Goal: Task Accomplishment & Management: Use online tool/utility

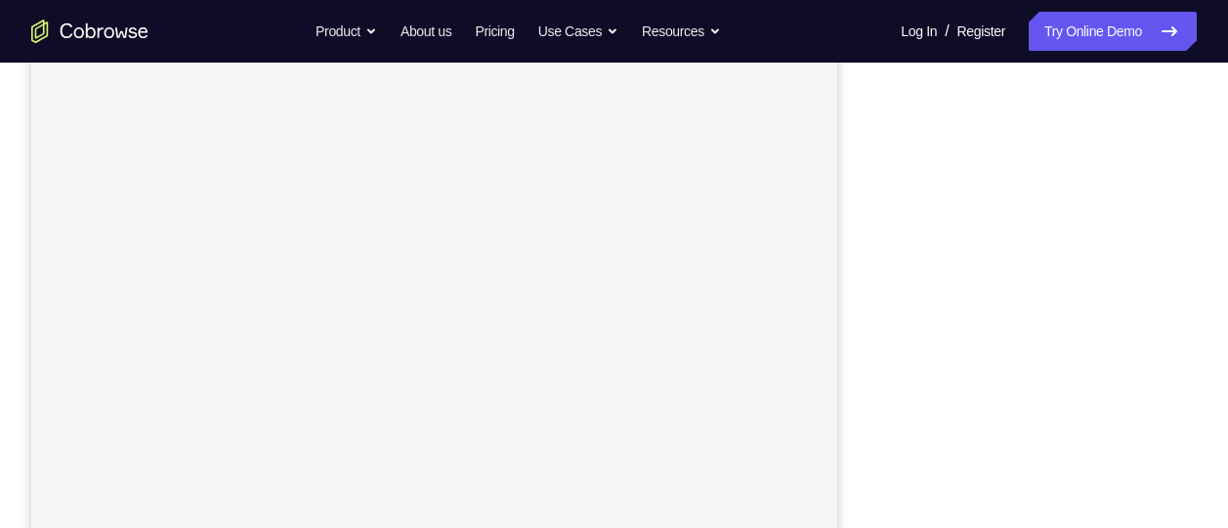
scroll to position [292, 0]
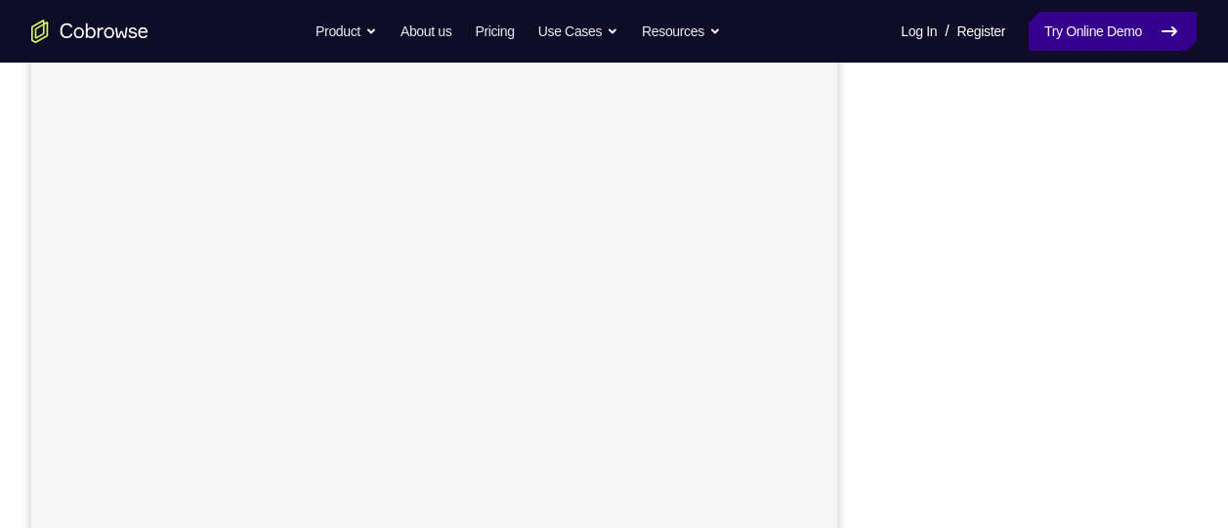
click at [1090, 40] on link "Try Online Demo" at bounding box center [1113, 31] width 168 height 39
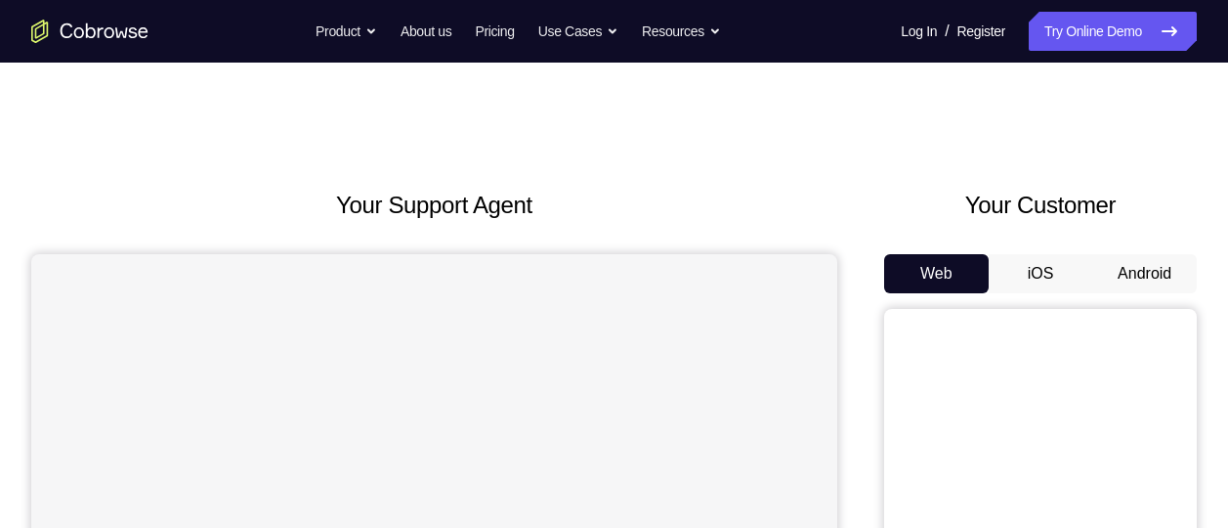
click at [1116, 264] on button "Android" at bounding box center [1144, 273] width 105 height 39
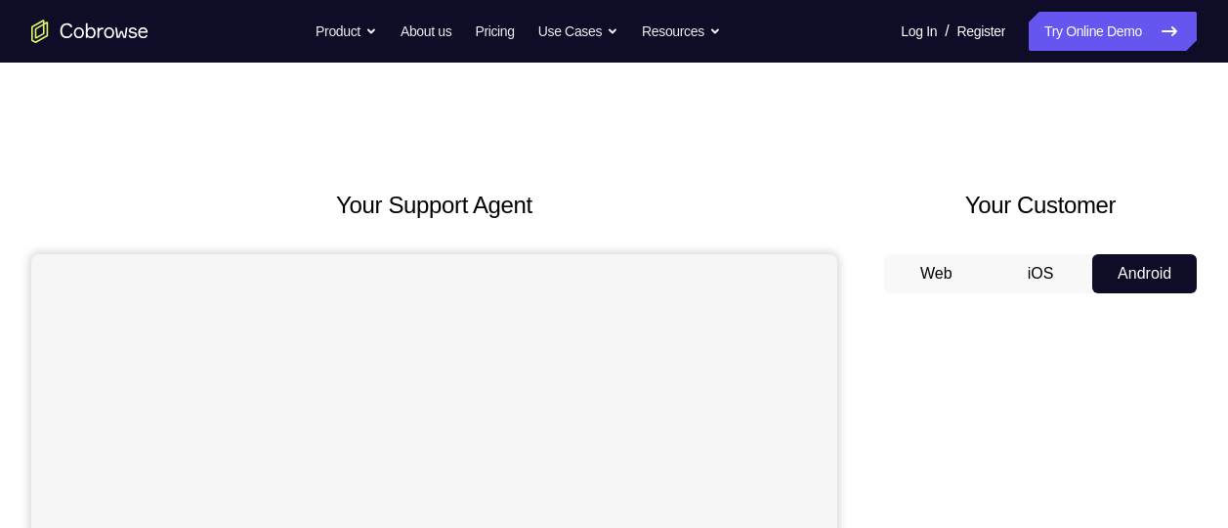
click at [1092, 254] on button "Android" at bounding box center [1144, 273] width 105 height 39
